Goal: Task Accomplishment & Management: Use online tool/utility

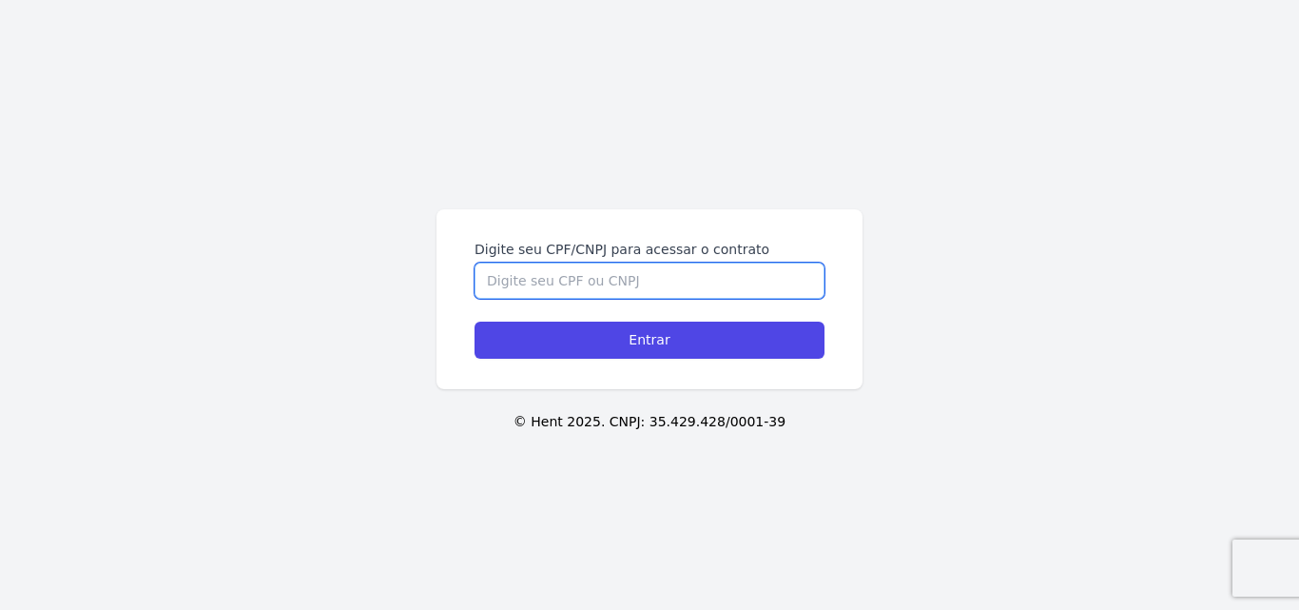
click at [594, 288] on input "Digite seu CPF/CNPJ para acessar o contrato" at bounding box center [650, 280] width 350 height 36
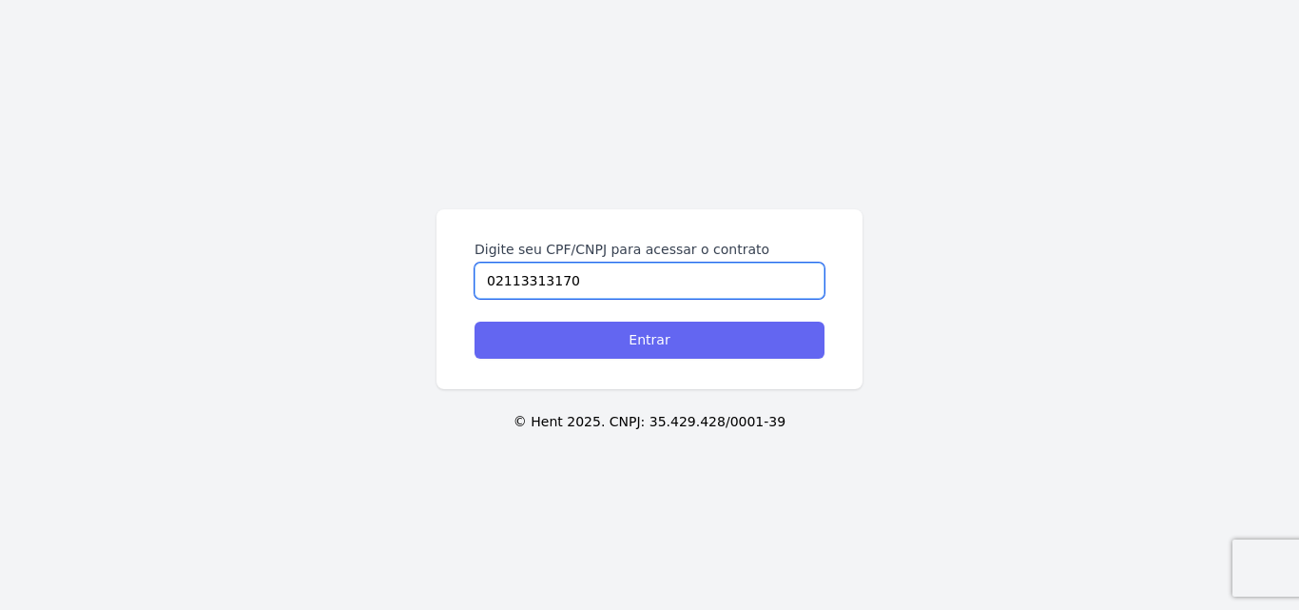
type input "02113313170"
click at [615, 339] on input "Entrar" at bounding box center [650, 339] width 350 height 37
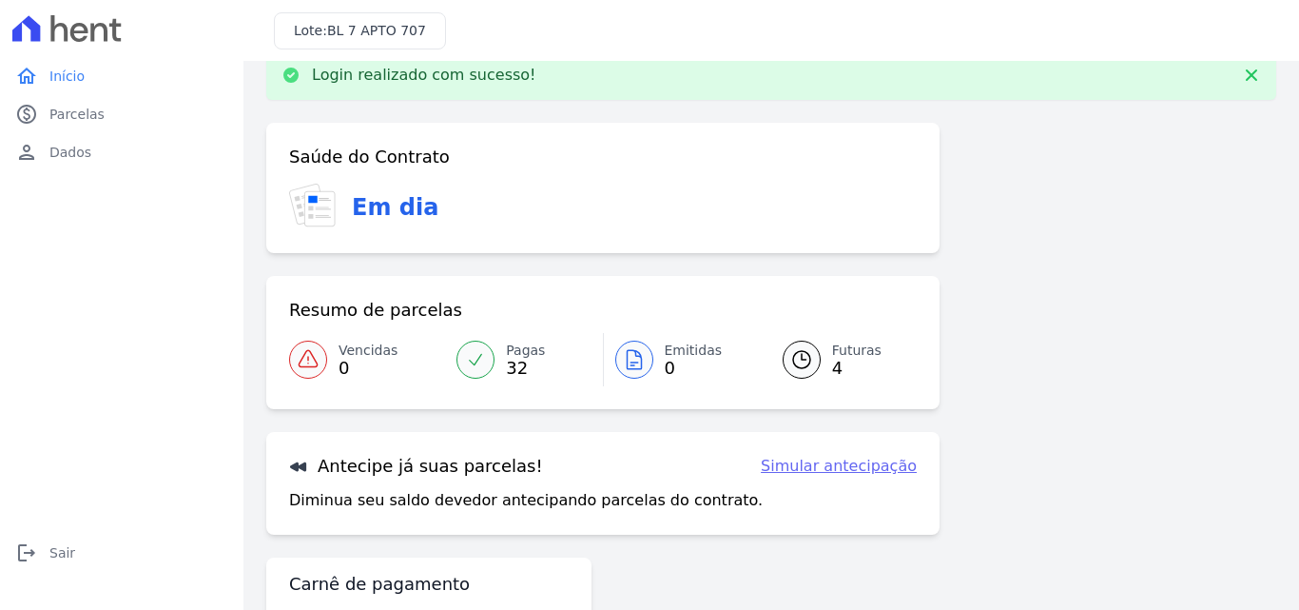
scroll to position [116, 0]
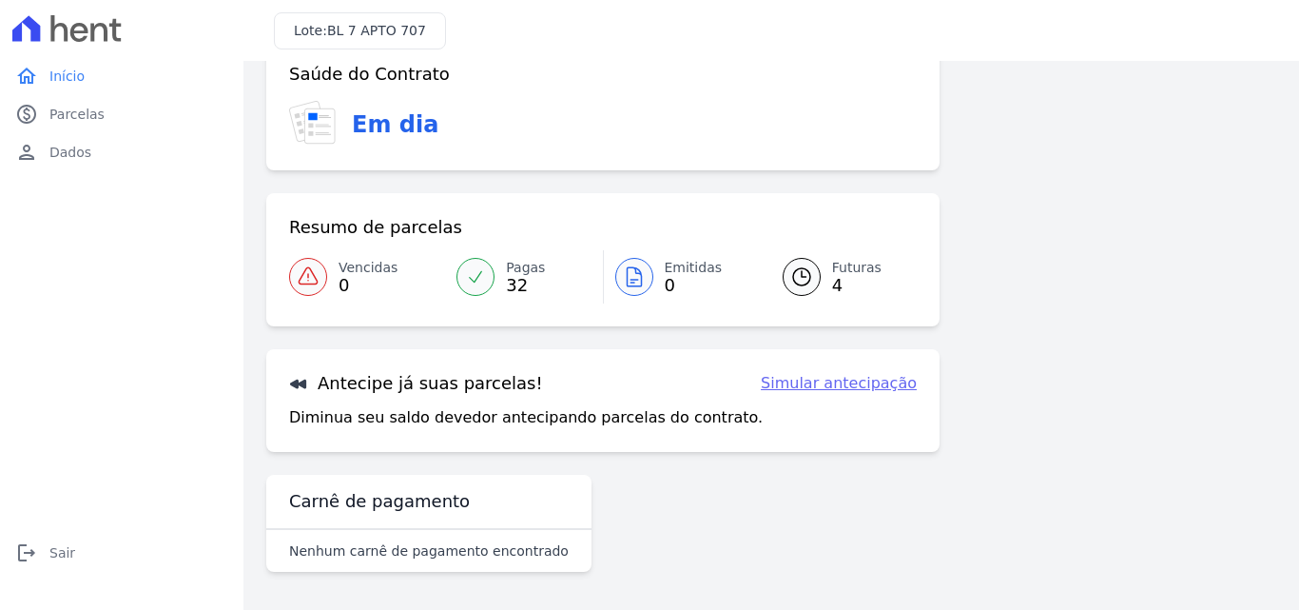
click at [876, 379] on link "Simular antecipação" at bounding box center [839, 383] width 156 height 23
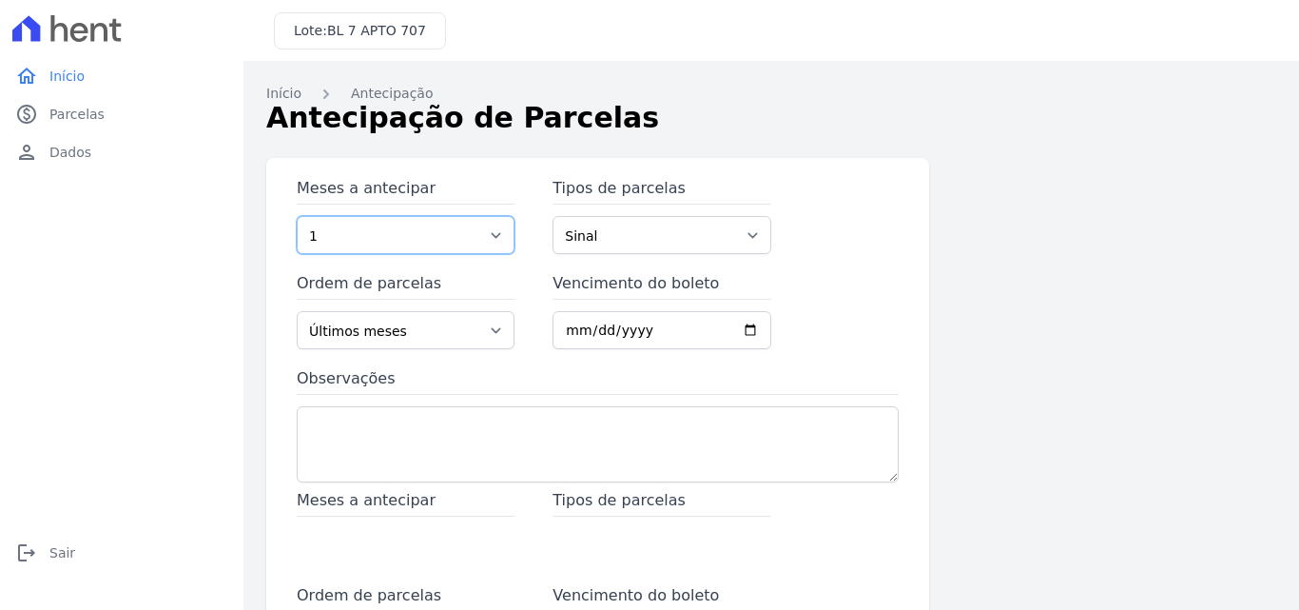
click at [490, 233] on select "1 2 3 4 5 6 7 8 9 10 11 12 13 14 15 16 17 18 19 20 21 22 23 24 25 26 27 28 29 3…" at bounding box center [406, 235] width 218 height 38
select select "4"
click at [297, 216] on select "1 2 3 4 5 6 7 8 9 10 11 12 13 14 15 16 17 18 19 20 21 22 23 24 25 26 27 28 29 3…" at bounding box center [406, 235] width 218 height 38
click at [617, 238] on select "Sinal Parcela Normal Financiamento CEF Outros" at bounding box center [661, 235] width 218 height 38
select select "standard"
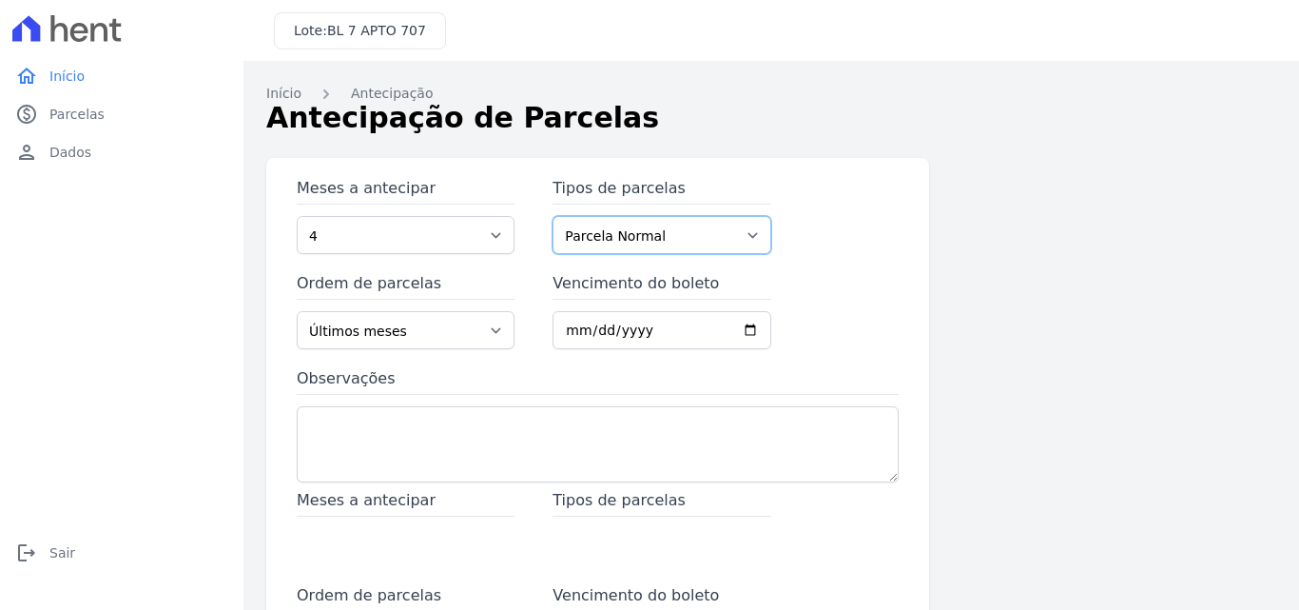
click at [552, 216] on select "Sinal Parcela Normal Financiamento CEF Outros" at bounding box center [661, 235] width 218 height 38
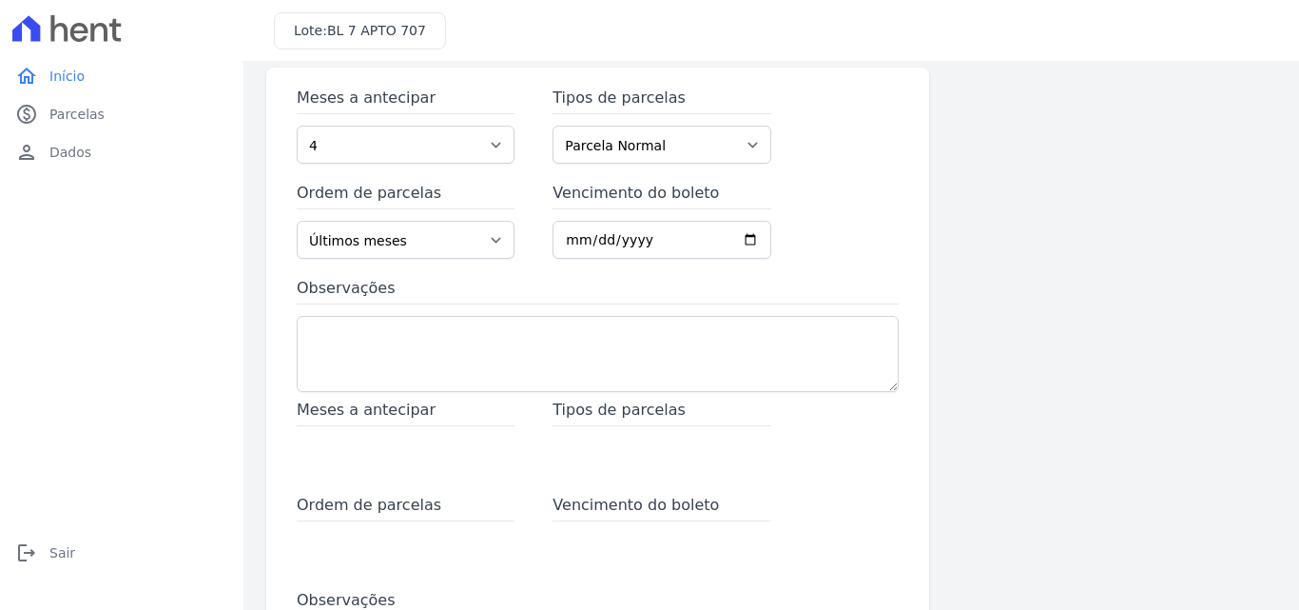
scroll to position [93, 0]
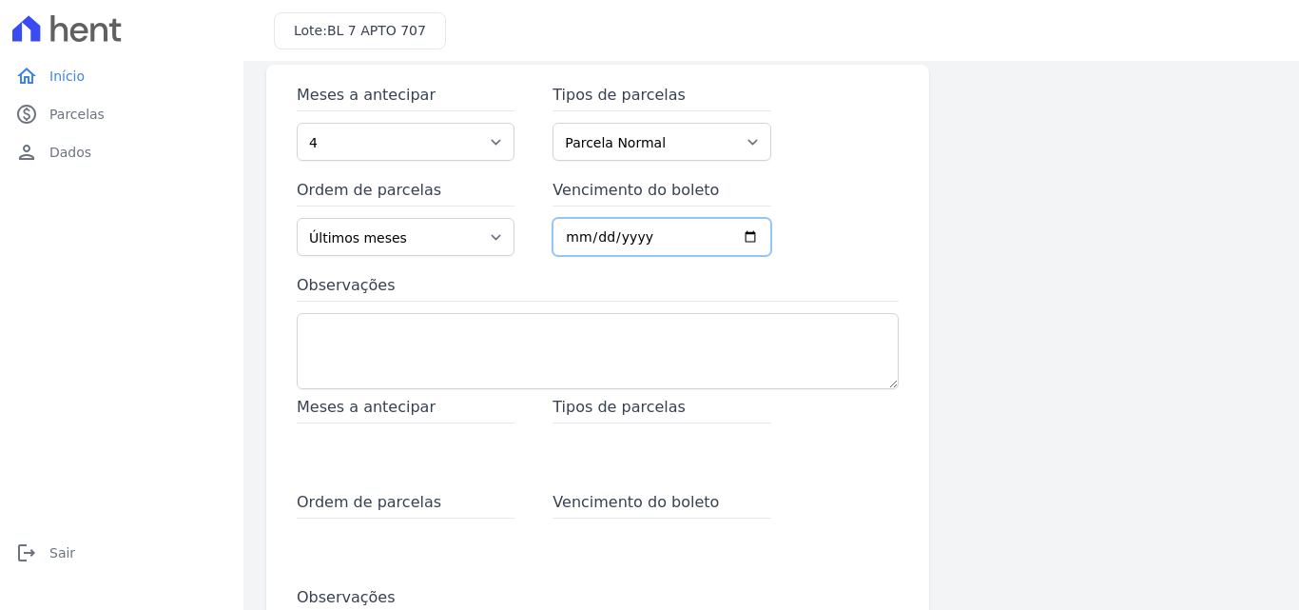
click at [567, 236] on input "Vencimento do boleto" at bounding box center [661, 237] width 218 height 38
type input "[DATE]"
click at [1033, 285] on div "Meses a antecipar 1 2 3 4 5 6 7 8 9 10 11 12 13 14 15 16 17 18 19 20 21 22 23 2…" at bounding box center [771, 427] width 1010 height 724
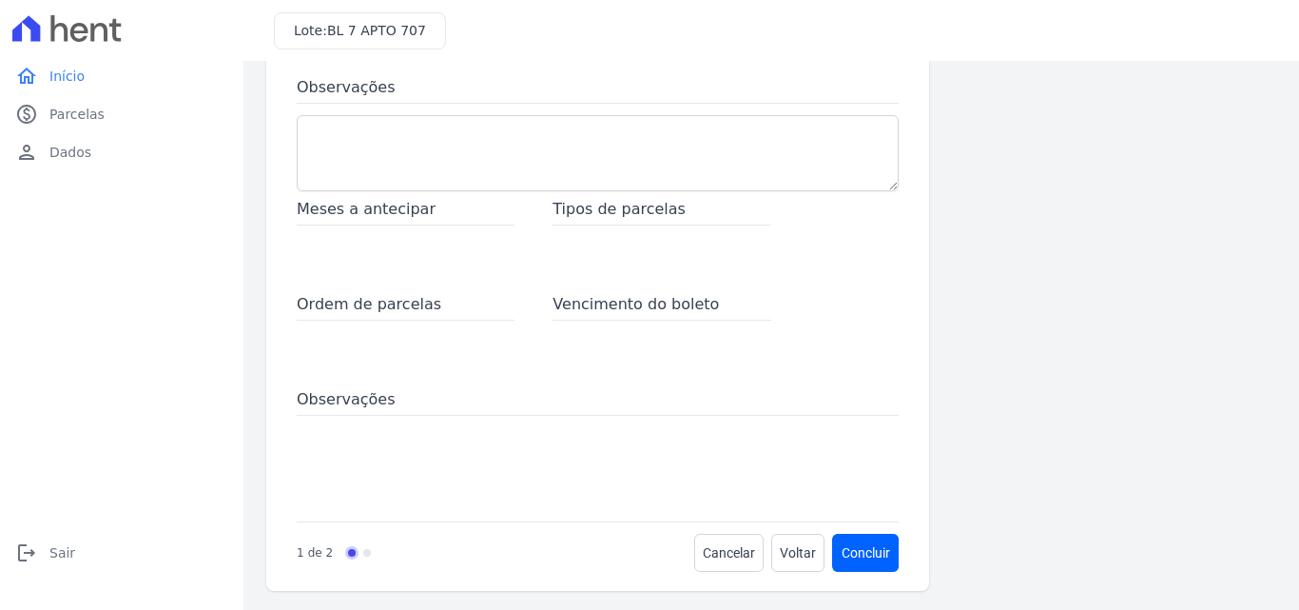
scroll to position [295, 0]
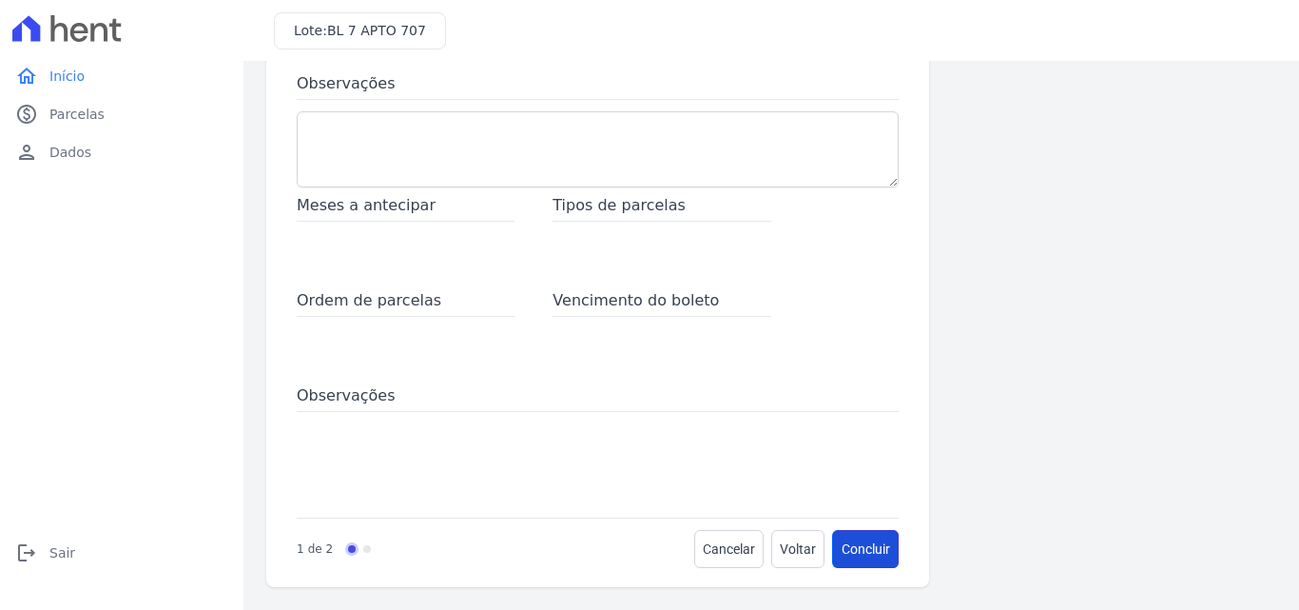
click at [854, 549] on button "Concluir" at bounding box center [866, 549] width 66 height 38
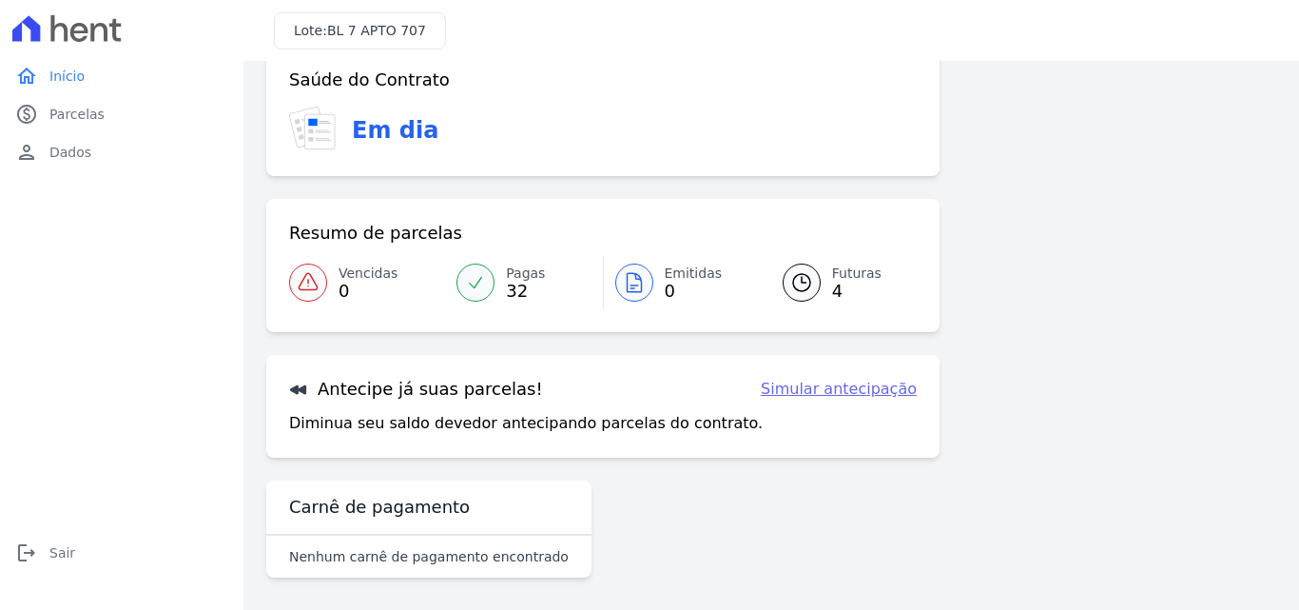
scroll to position [116, 0]
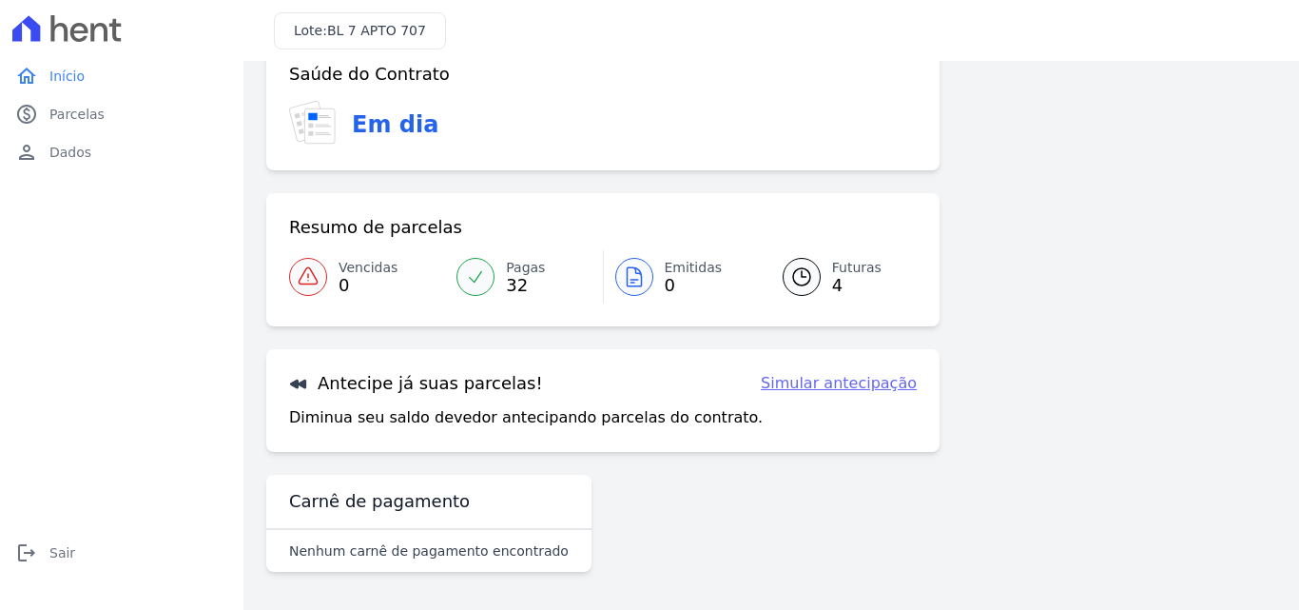
click at [832, 287] on span "4" at bounding box center [856, 285] width 49 height 15
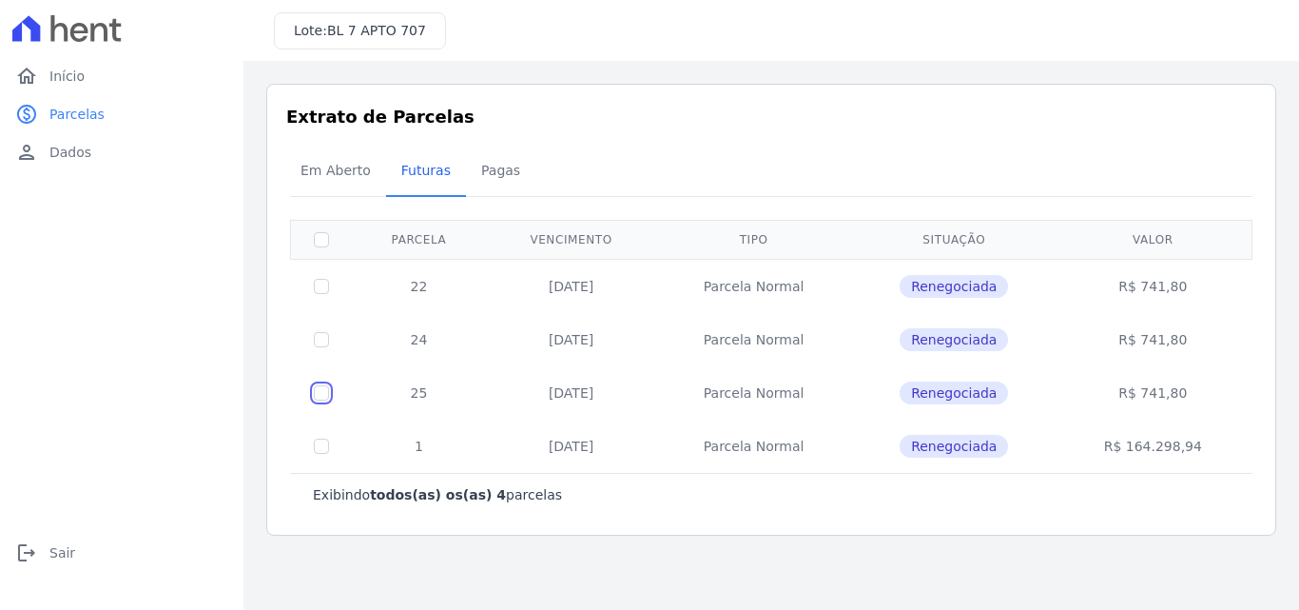
click at [319, 294] on input "checkbox" at bounding box center [321, 286] width 15 height 15
checkbox input "true"
click at [318, 294] on input "checkbox" at bounding box center [321, 286] width 15 height 15
checkbox input "true"
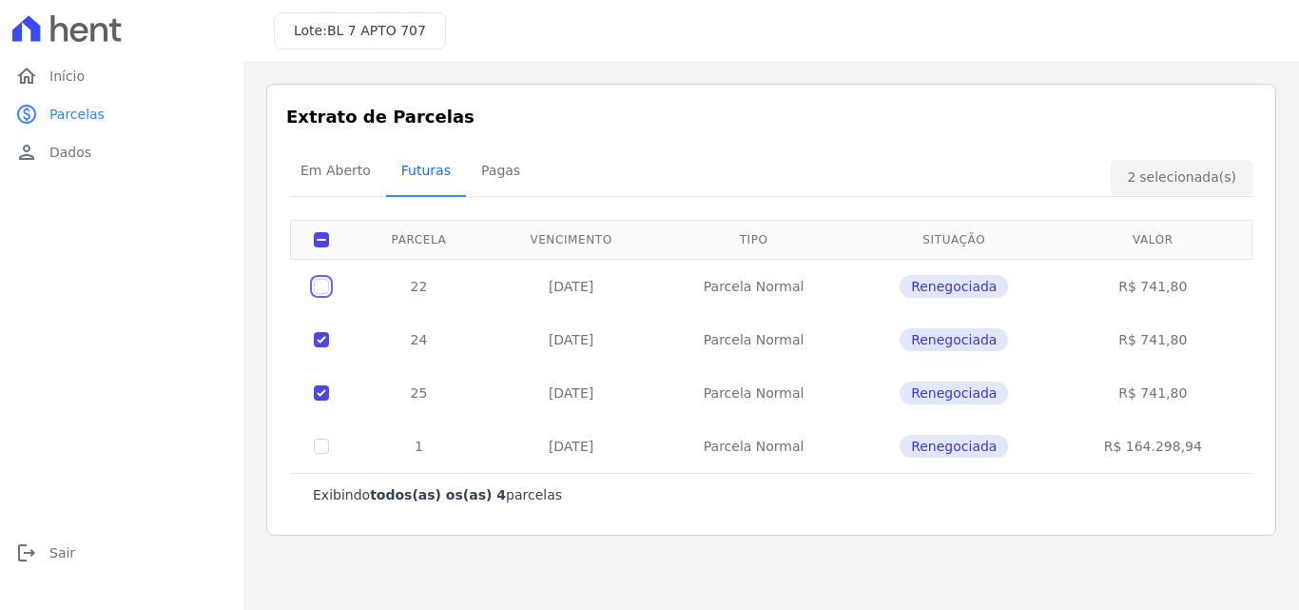
click at [321, 285] on input "checkbox" at bounding box center [321, 286] width 15 height 15
checkbox input "true"
click at [956, 284] on span "Renegociada" at bounding box center [954, 286] width 108 height 23
click at [488, 172] on span "Pagas" at bounding box center [501, 170] width 62 height 38
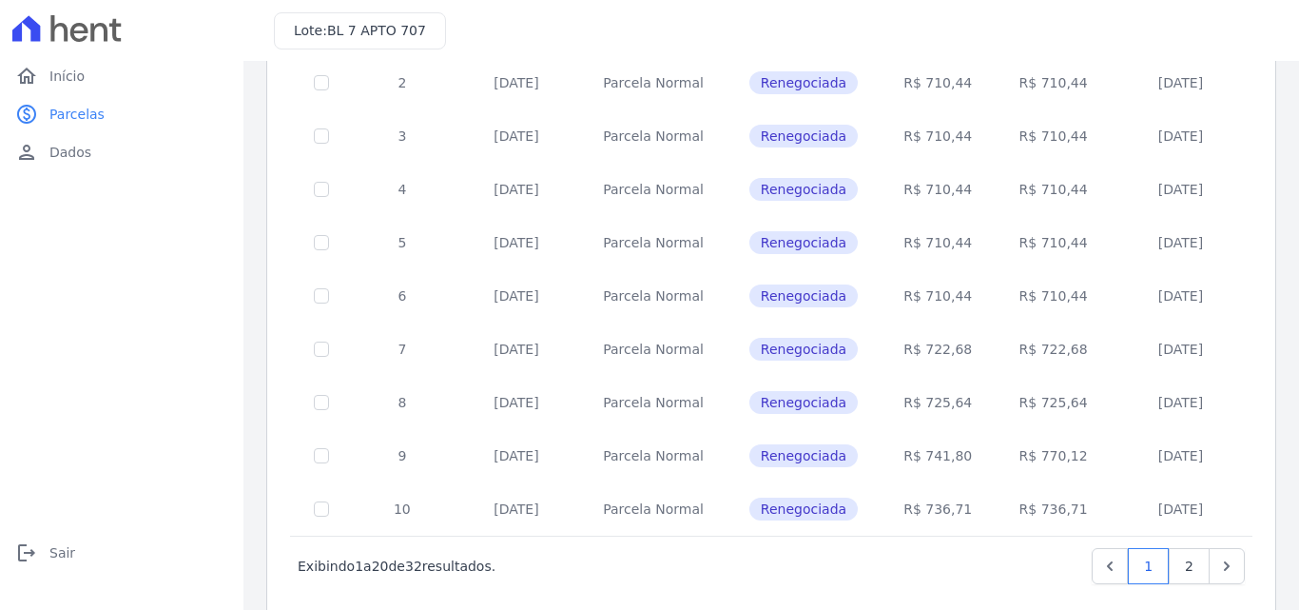
scroll to position [841, 0]
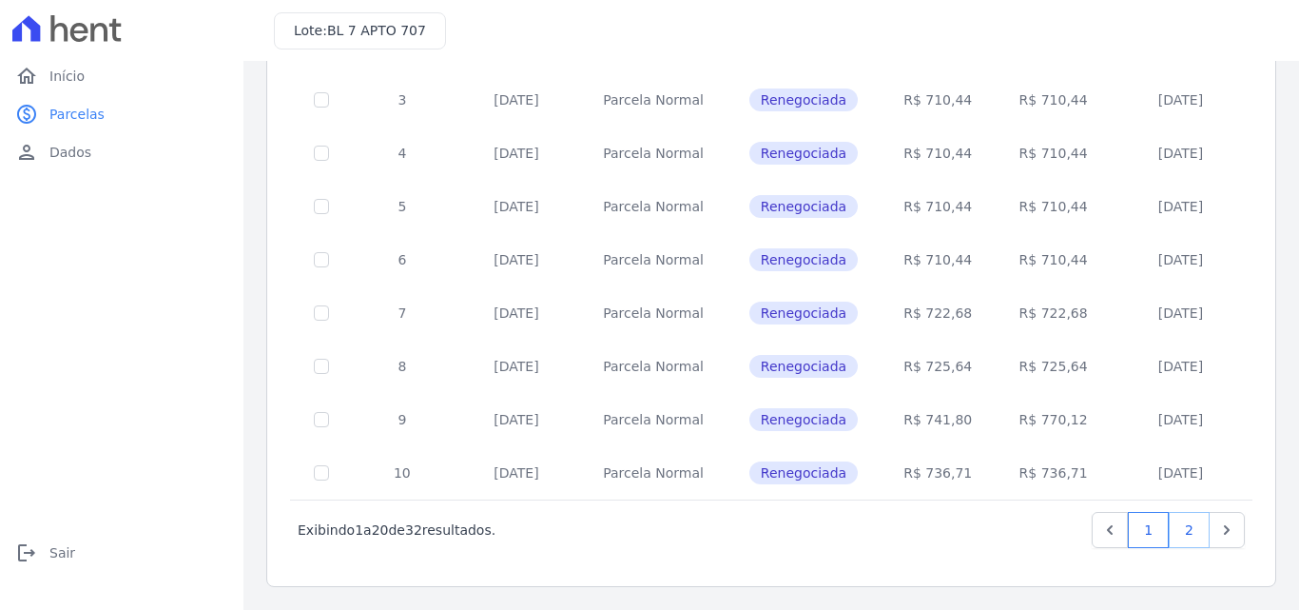
click at [1182, 527] on link "2" at bounding box center [1189, 530] width 41 height 36
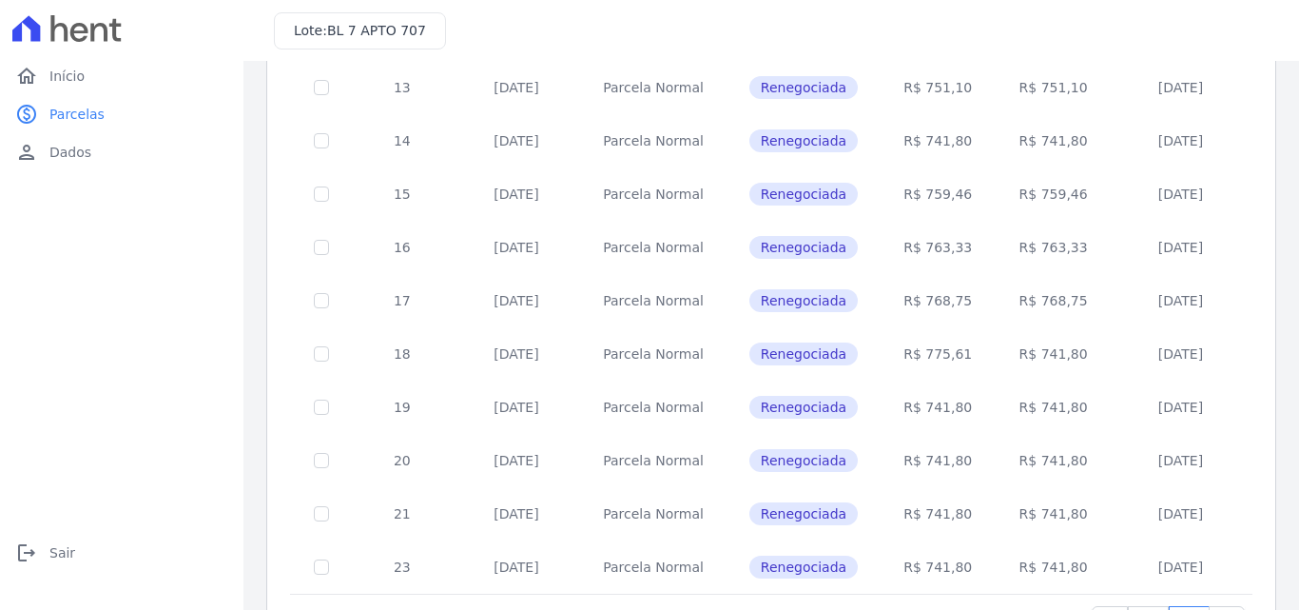
scroll to position [415, 0]
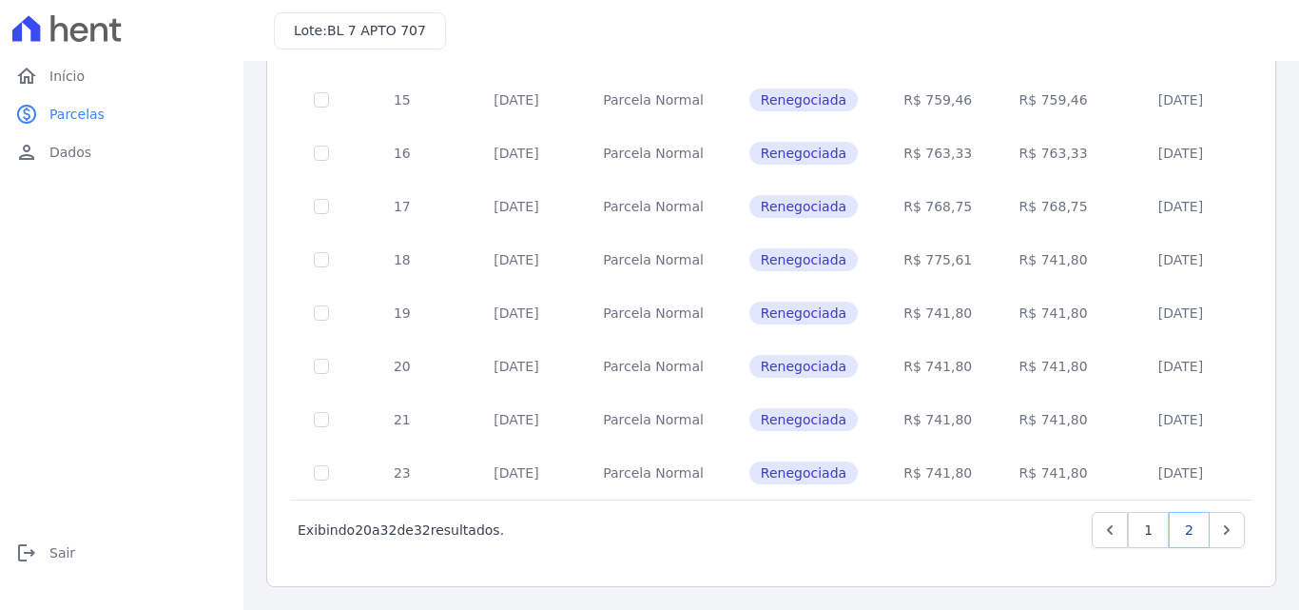
click at [1174, 528] on link "2" at bounding box center [1189, 530] width 41 height 36
click at [1209, 527] on link "Next" at bounding box center [1227, 530] width 36 height 36
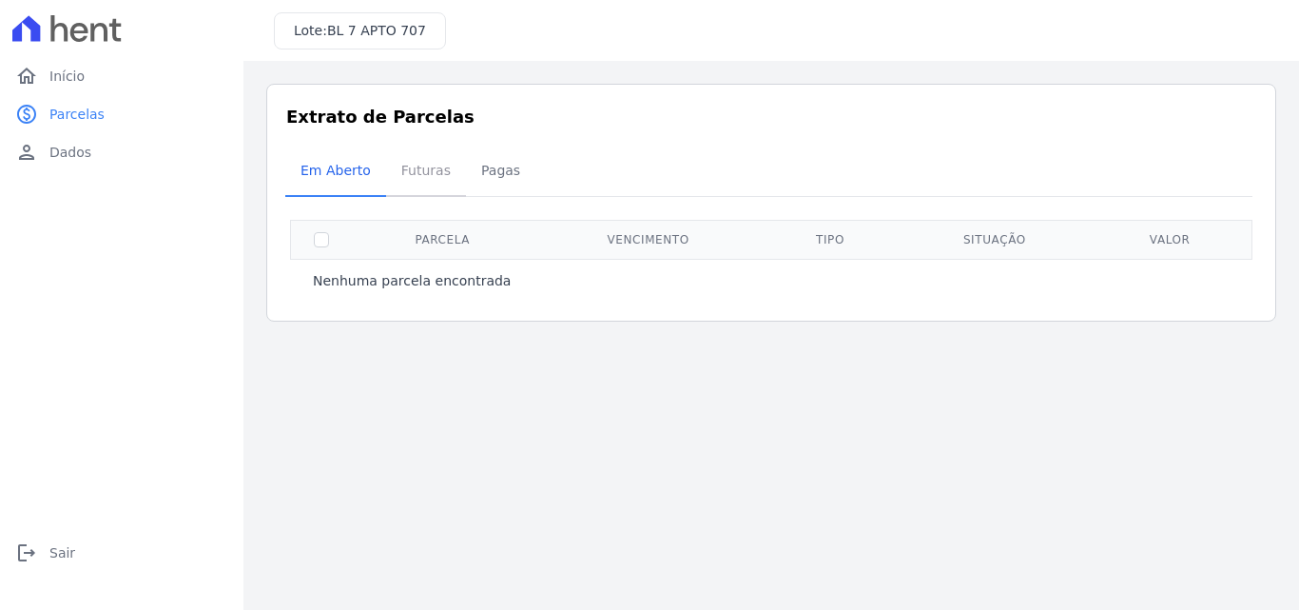
click at [418, 173] on span "Futuras" at bounding box center [426, 170] width 72 height 38
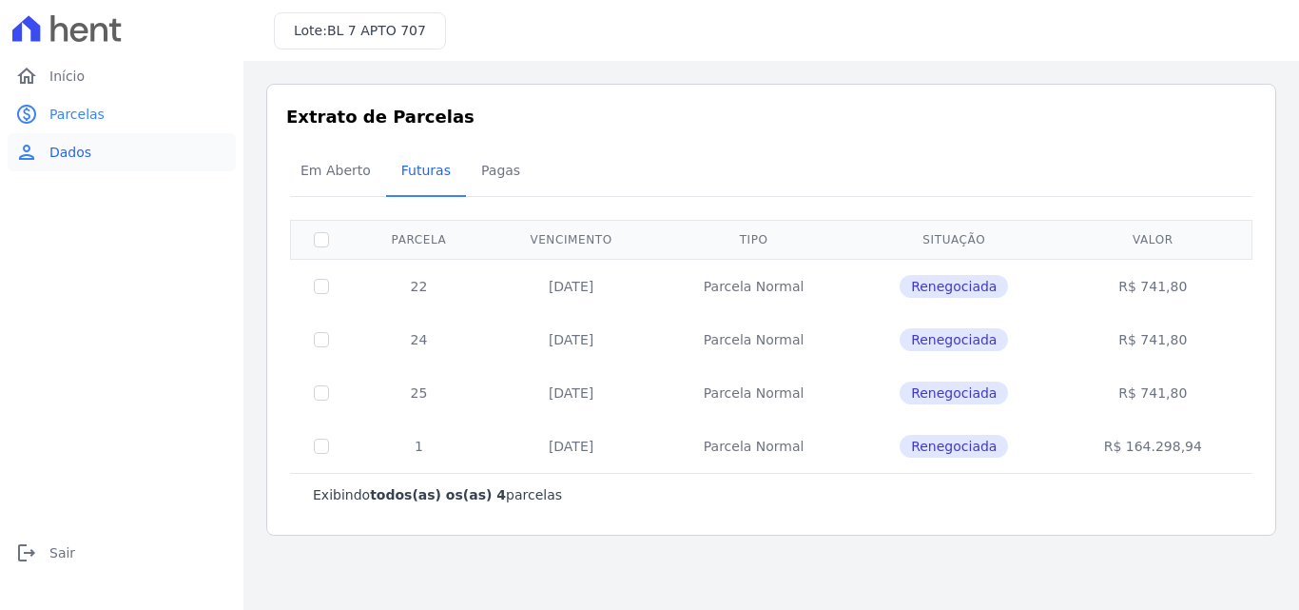
click at [94, 151] on link "person Dados" at bounding box center [122, 152] width 228 height 38
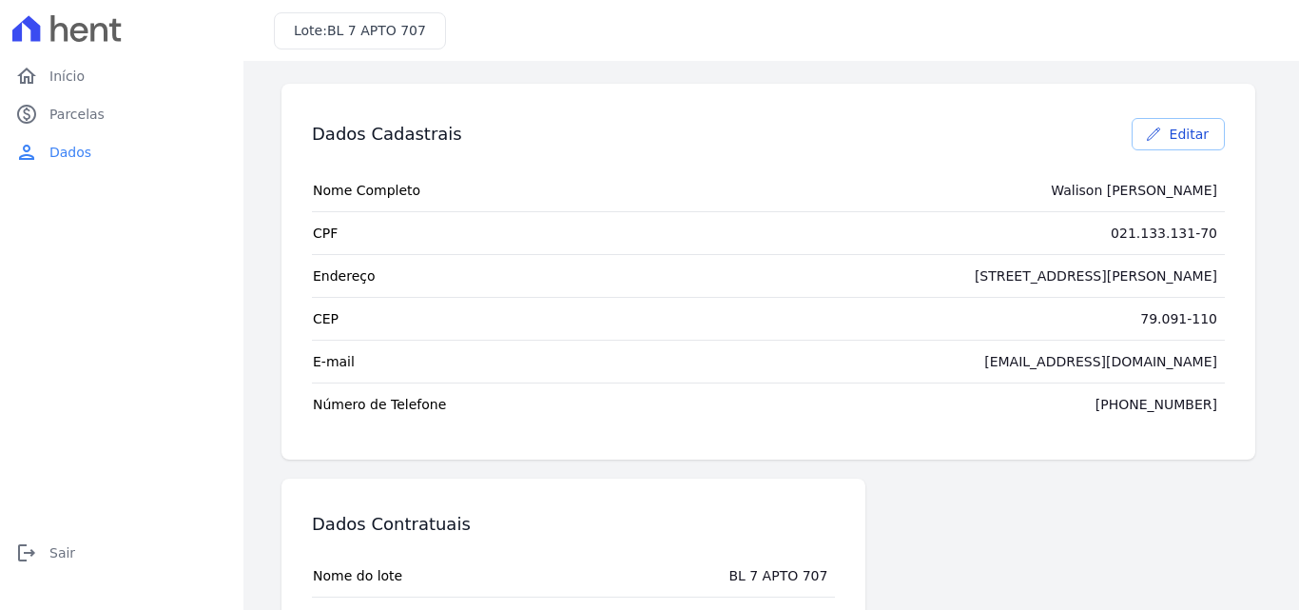
click at [1176, 130] on span "Editar" at bounding box center [1189, 134] width 39 height 19
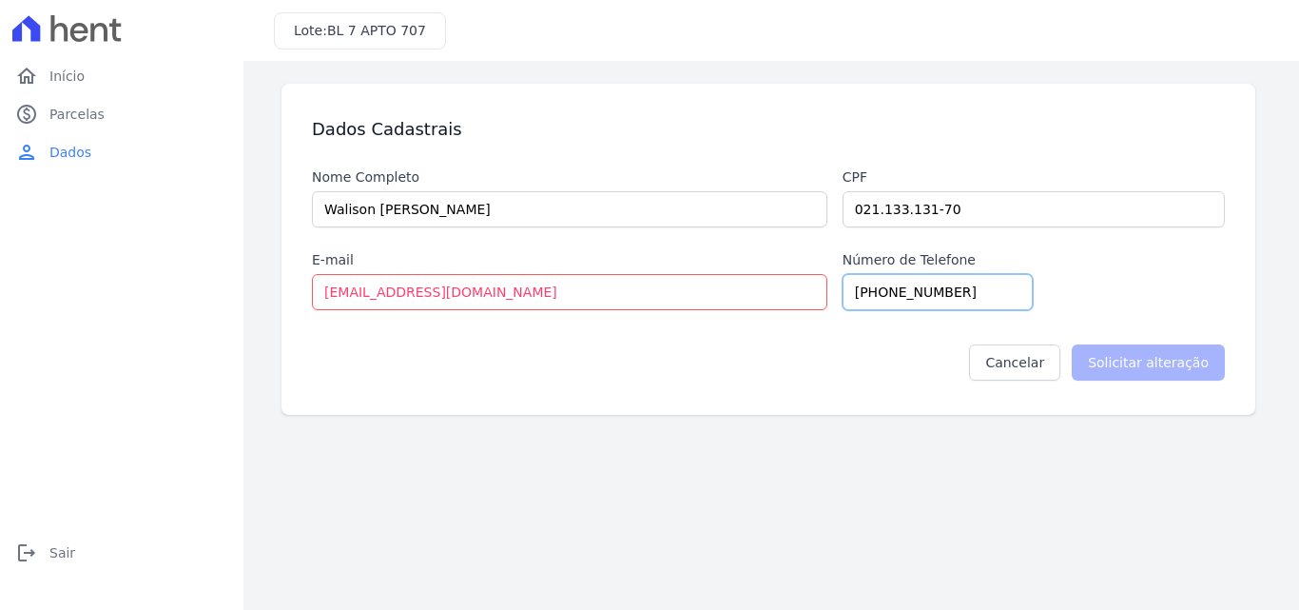
click at [973, 290] on input "[PHONE_NUMBER]" at bounding box center [938, 292] width 190 height 36
click at [563, 296] on input "[EMAIL_ADDRESS][DOMAIN_NAME]" at bounding box center [569, 292] width 515 height 36
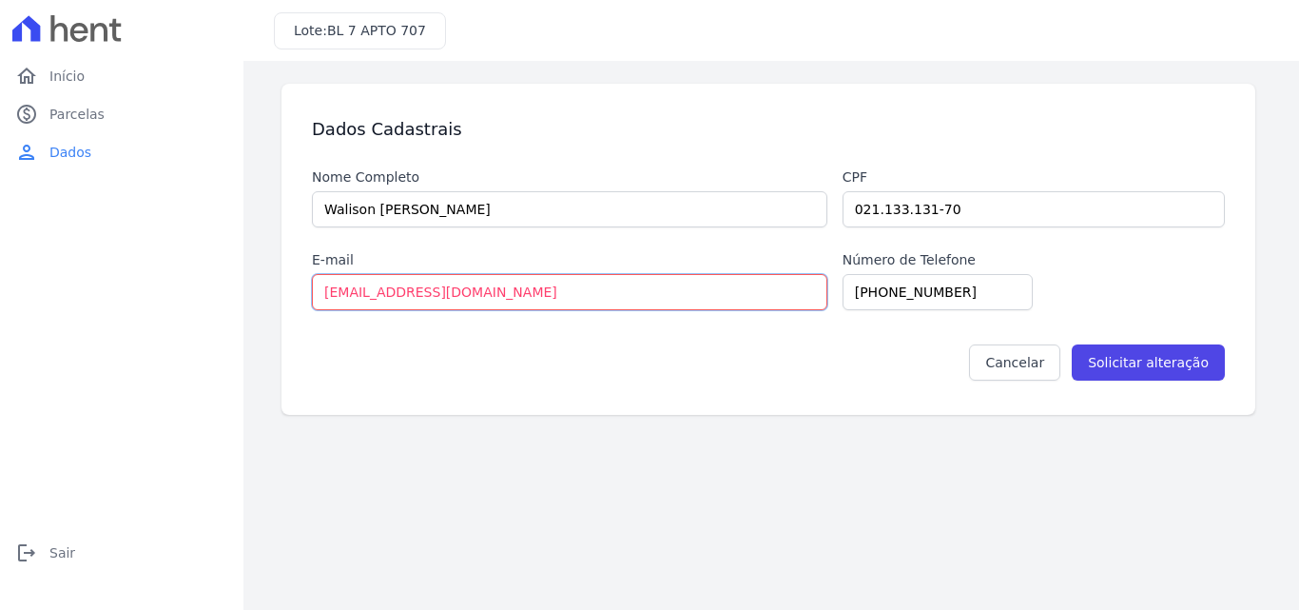
type input "[EMAIL_ADDRESS][DOMAIN_NAME]"
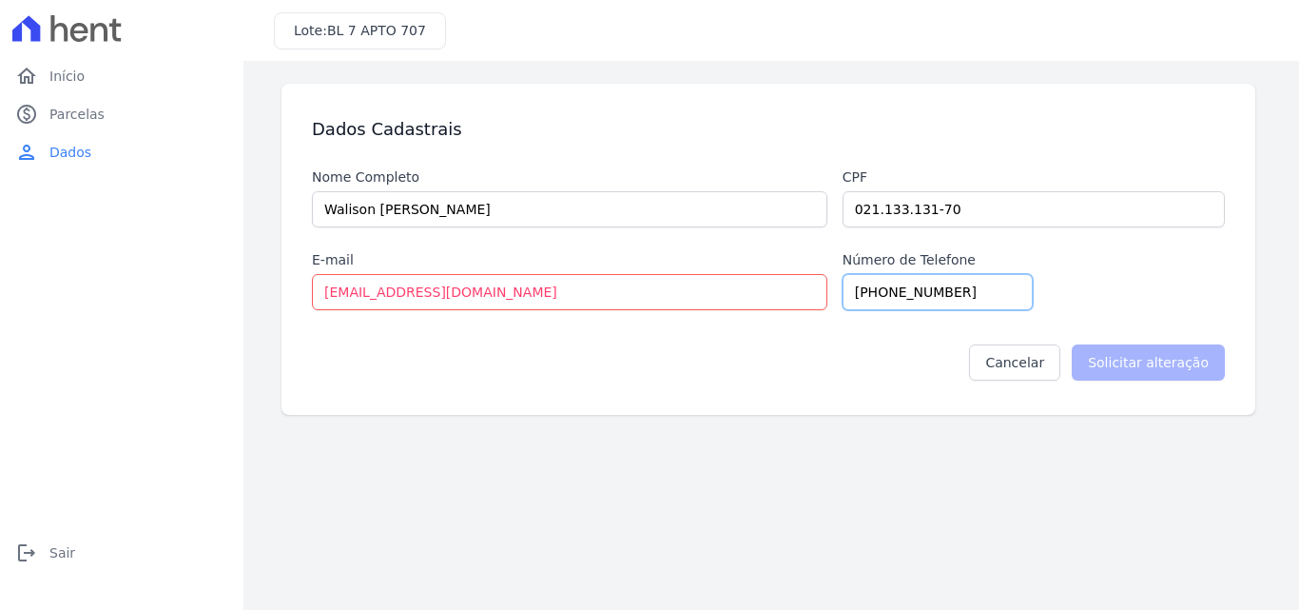
click at [974, 298] on input "[PHONE_NUMBER]" at bounding box center [938, 292] width 190 height 36
type input "[PHONE_NUMBER]"
click at [1031, 363] on link "Cancelar" at bounding box center [1014, 362] width 91 height 36
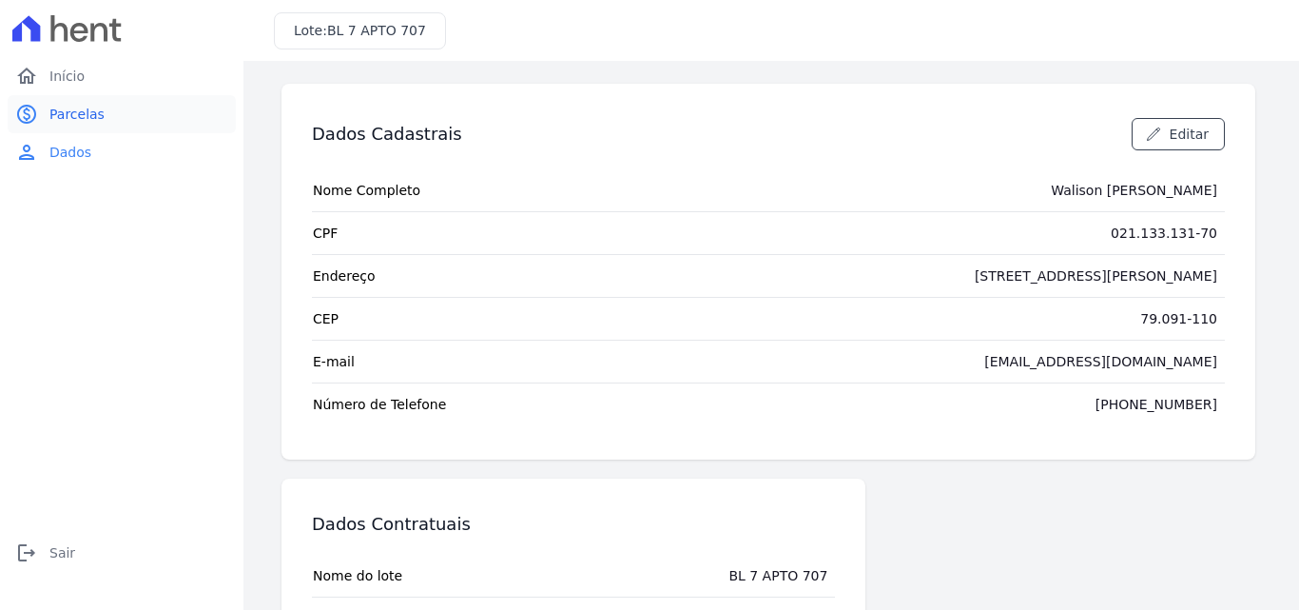
click at [131, 121] on link "paid Parcelas" at bounding box center [122, 114] width 228 height 38
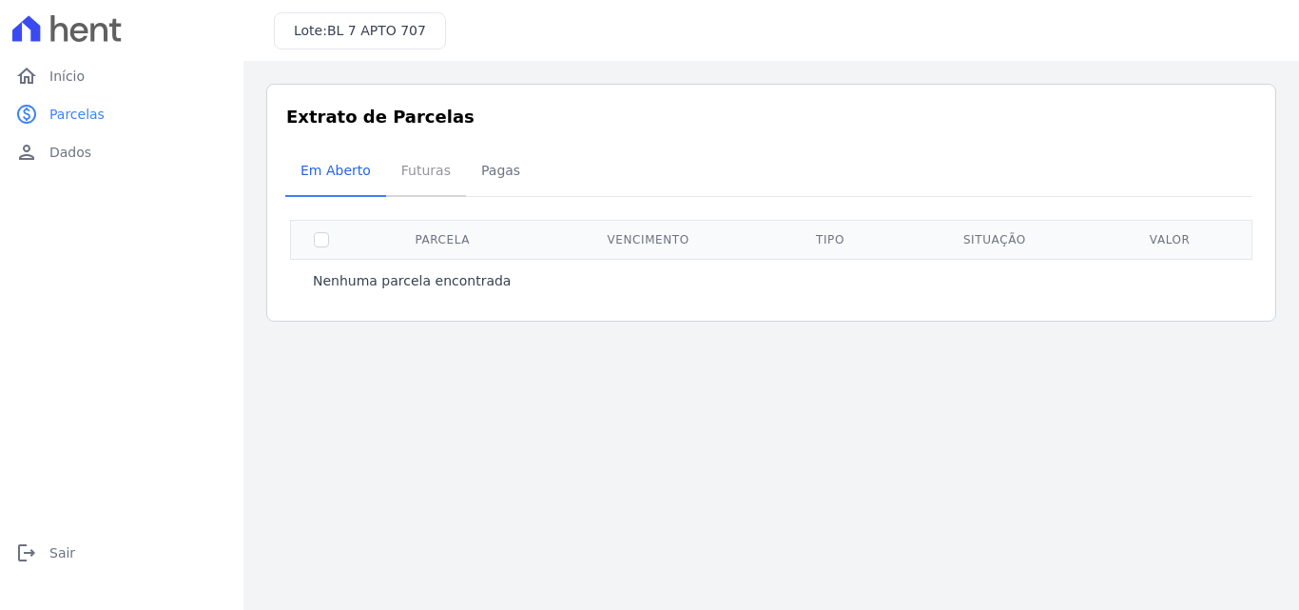
click at [416, 177] on span "Futuras" at bounding box center [426, 170] width 72 height 38
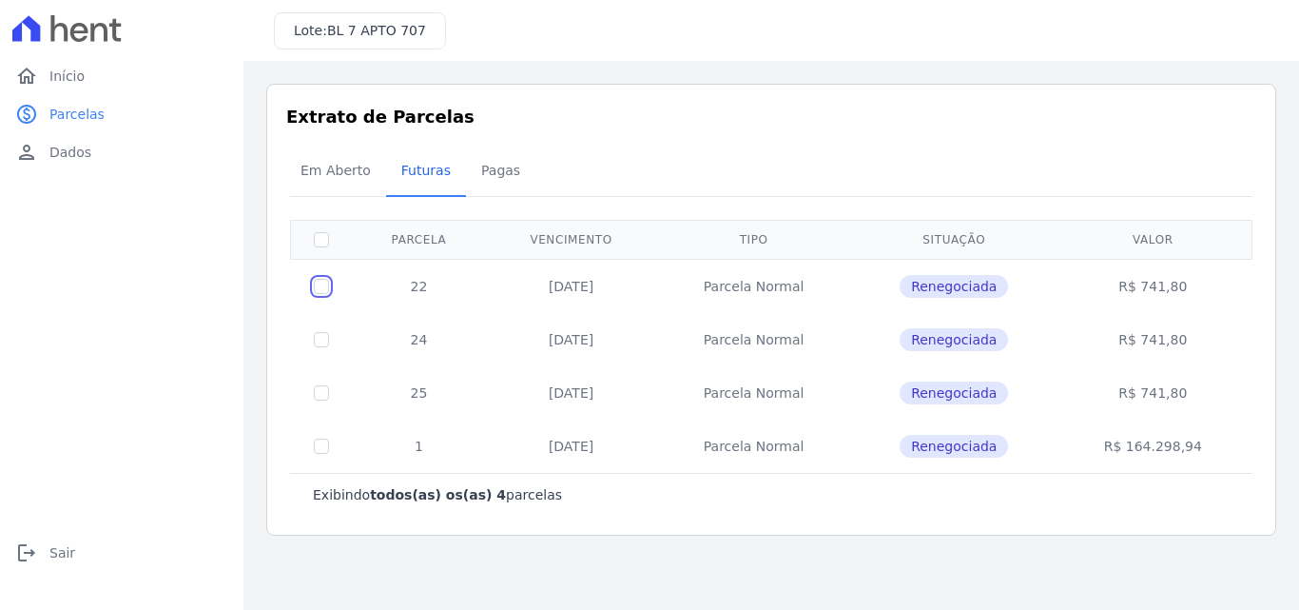
click at [325, 282] on input "checkbox" at bounding box center [321, 286] width 15 height 15
checkbox input "true"
click at [1204, 173] on div "Em Aberto Futuras [GEOGRAPHIC_DATA]" at bounding box center [771, 171] width 972 height 47
click at [503, 173] on span "Pagas" at bounding box center [501, 170] width 62 height 38
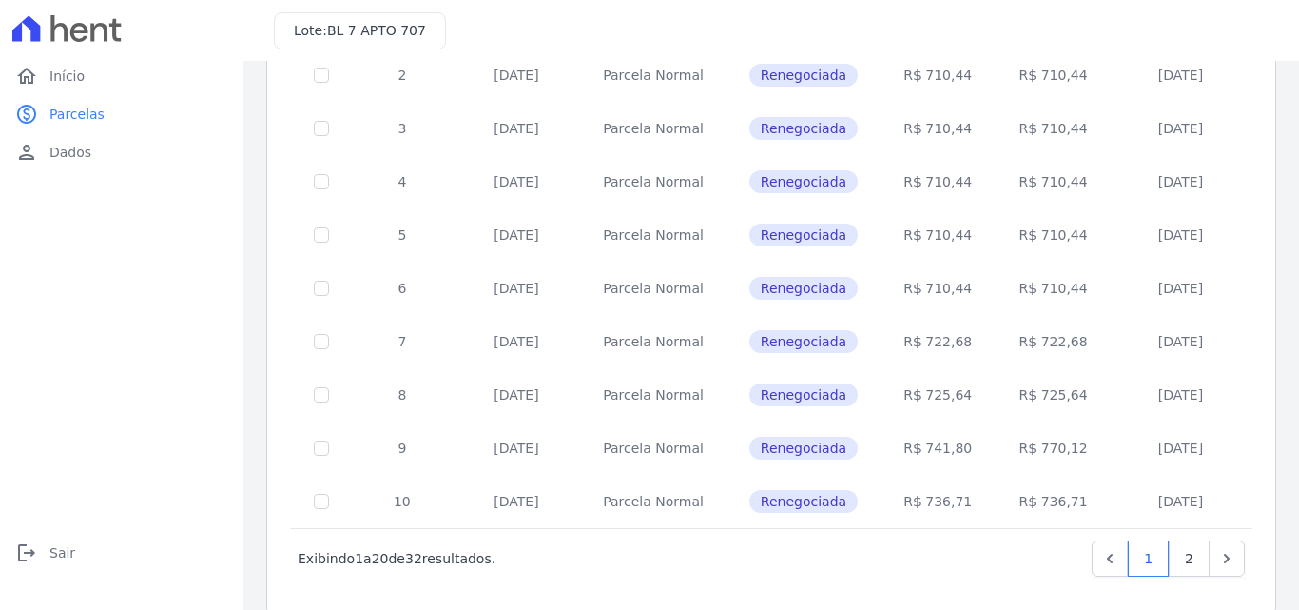
scroll to position [841, 0]
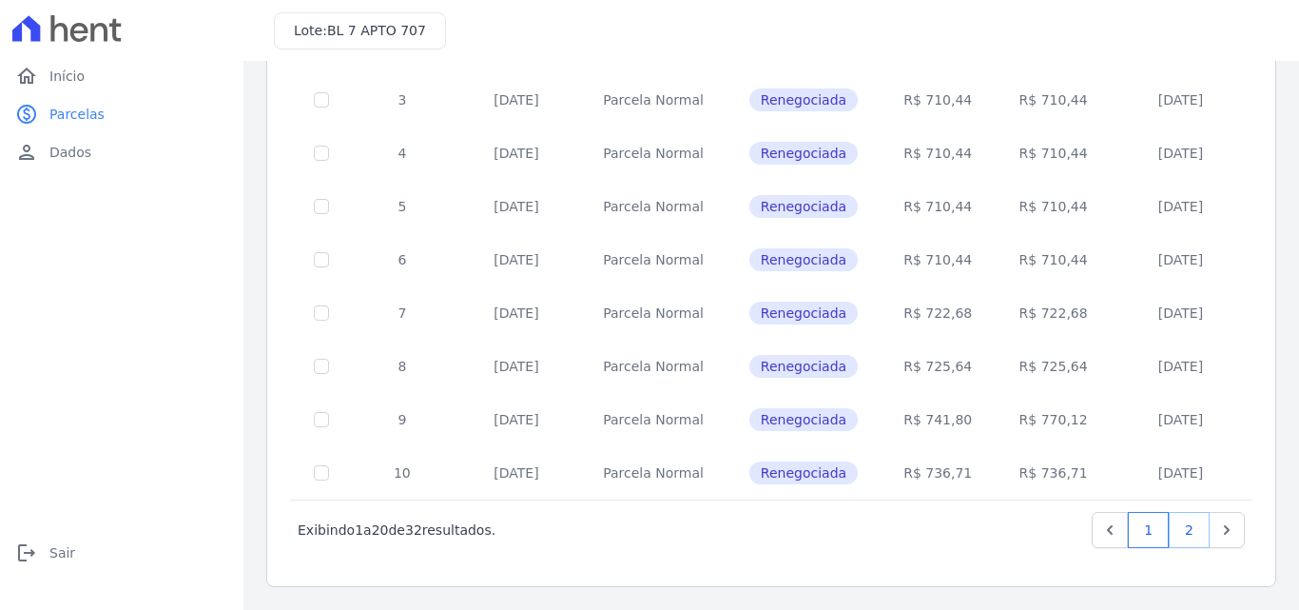
click at [1169, 524] on link "2" at bounding box center [1189, 530] width 41 height 36
click at [1217, 530] on icon "Next" at bounding box center [1226, 529] width 19 height 19
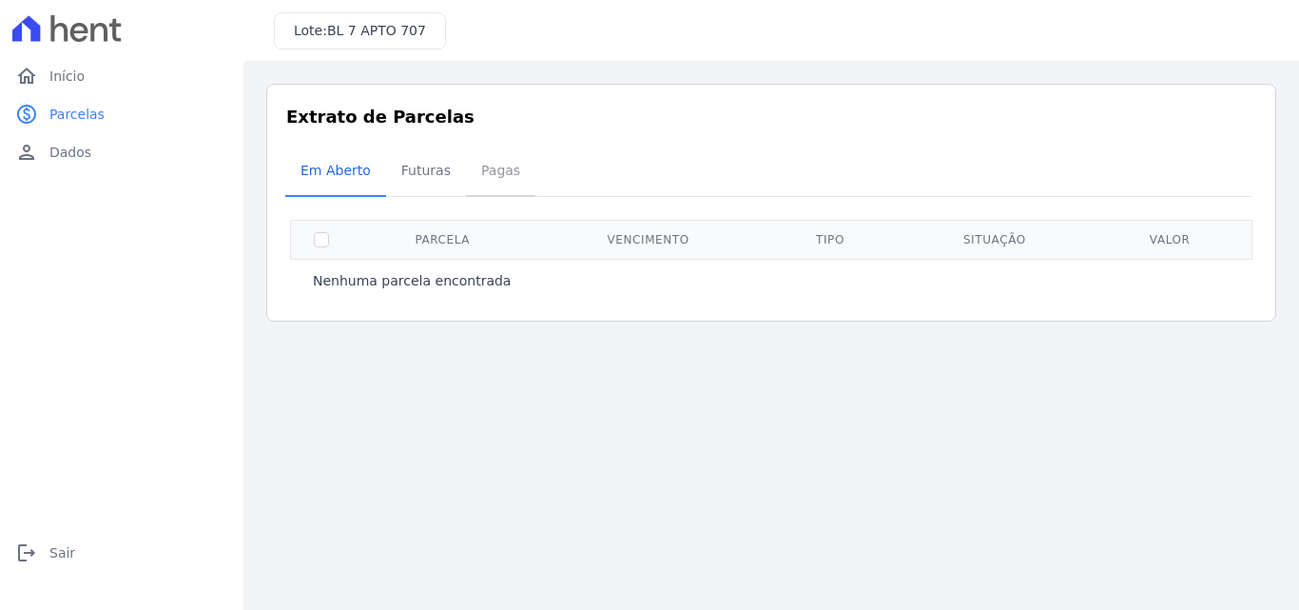
click at [502, 165] on span "Pagas" at bounding box center [501, 170] width 62 height 38
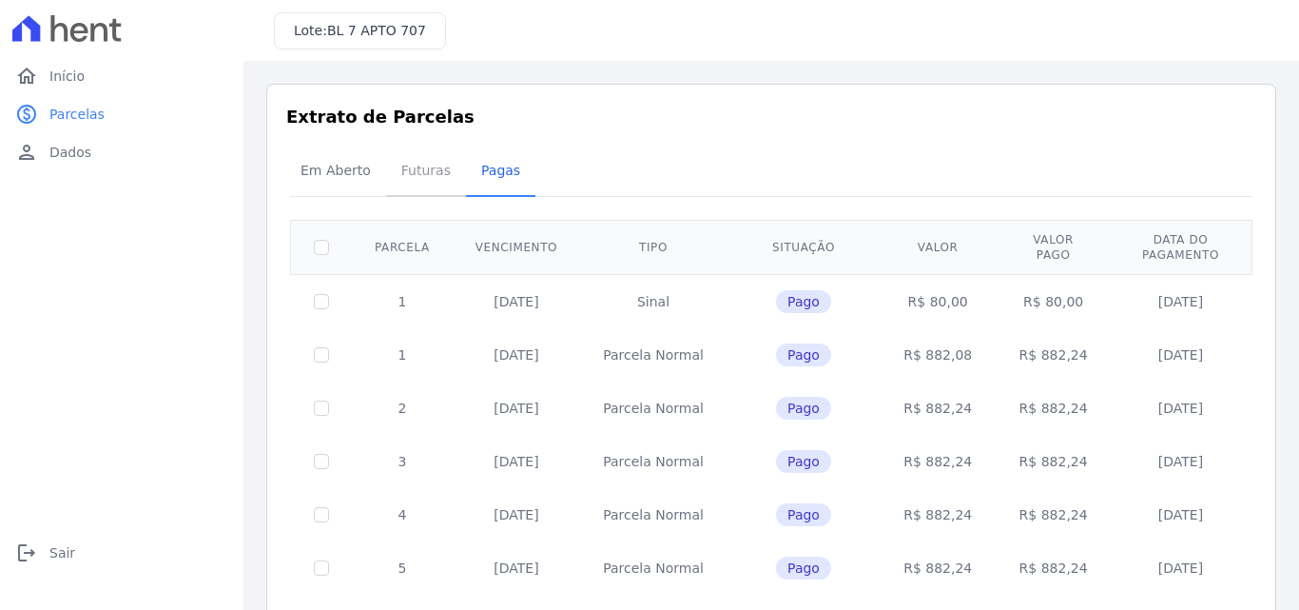
click at [422, 163] on span "Futuras" at bounding box center [426, 170] width 72 height 38
